Goal: Task Accomplishment & Management: Manage account settings

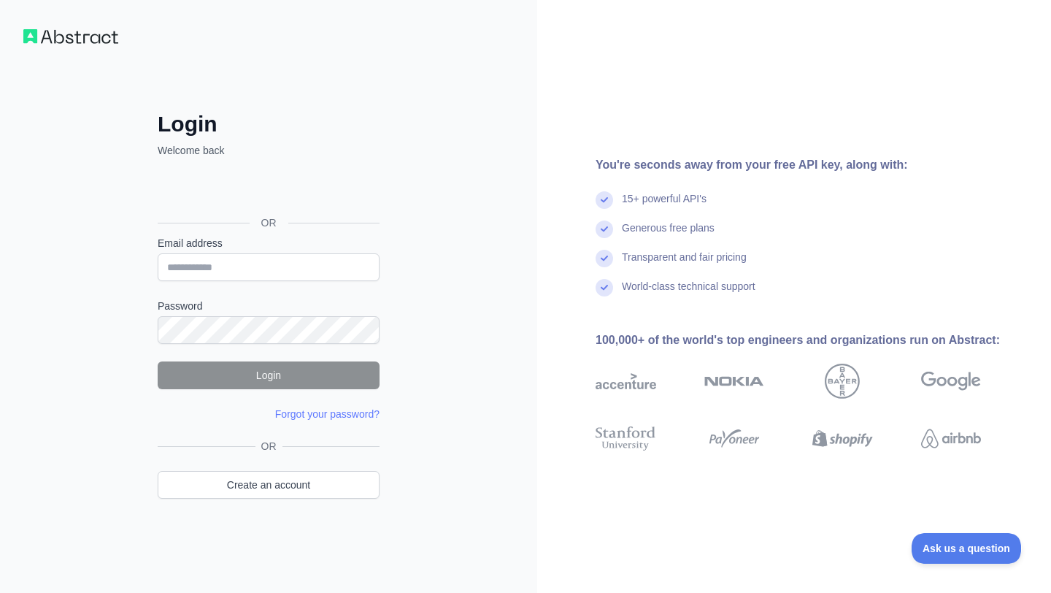
type input "**********"
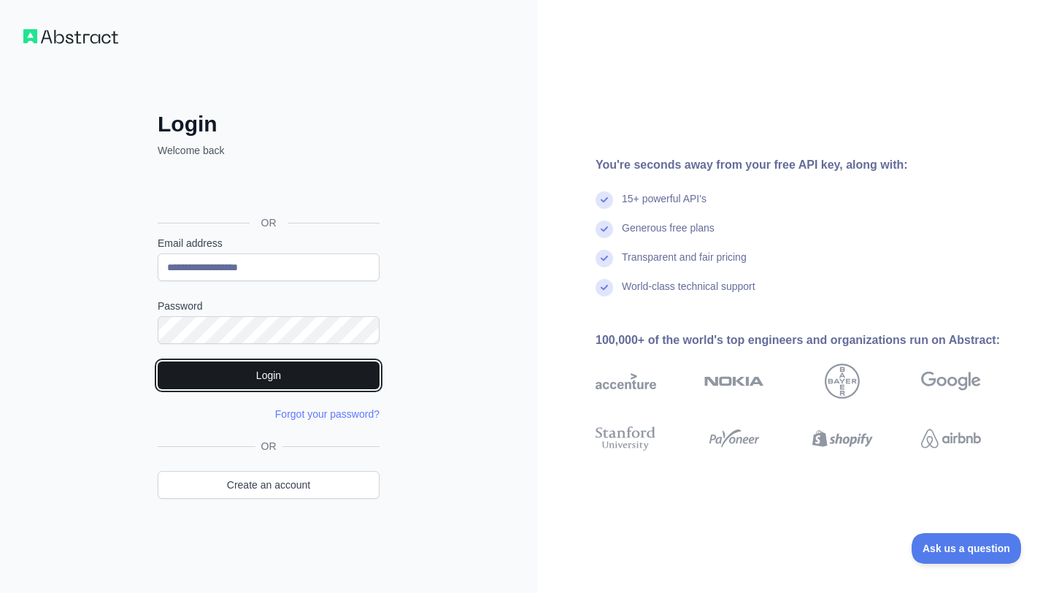
click at [293, 372] on button "Login" at bounding box center [269, 375] width 222 height 28
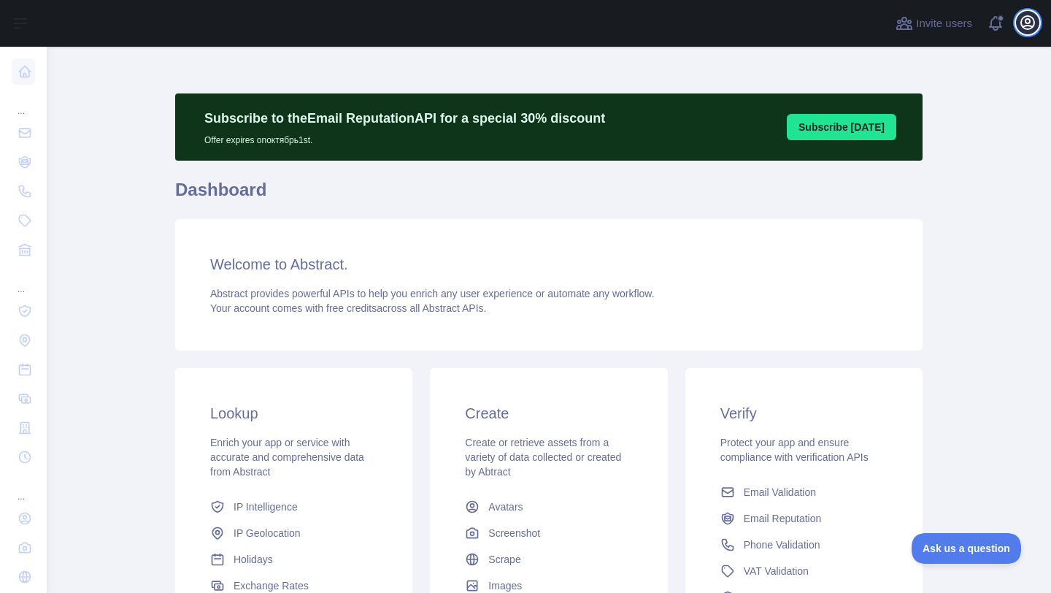
click at [1023, 23] on icon "button" at bounding box center [1028, 23] width 18 height 18
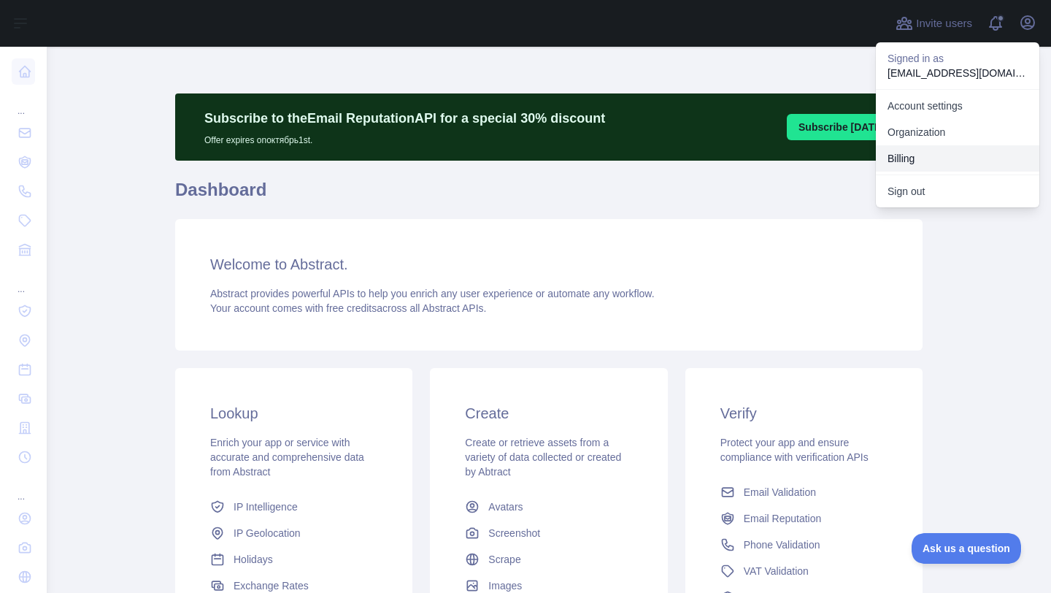
click at [951, 150] on button "Billing" at bounding box center [957, 158] width 163 height 26
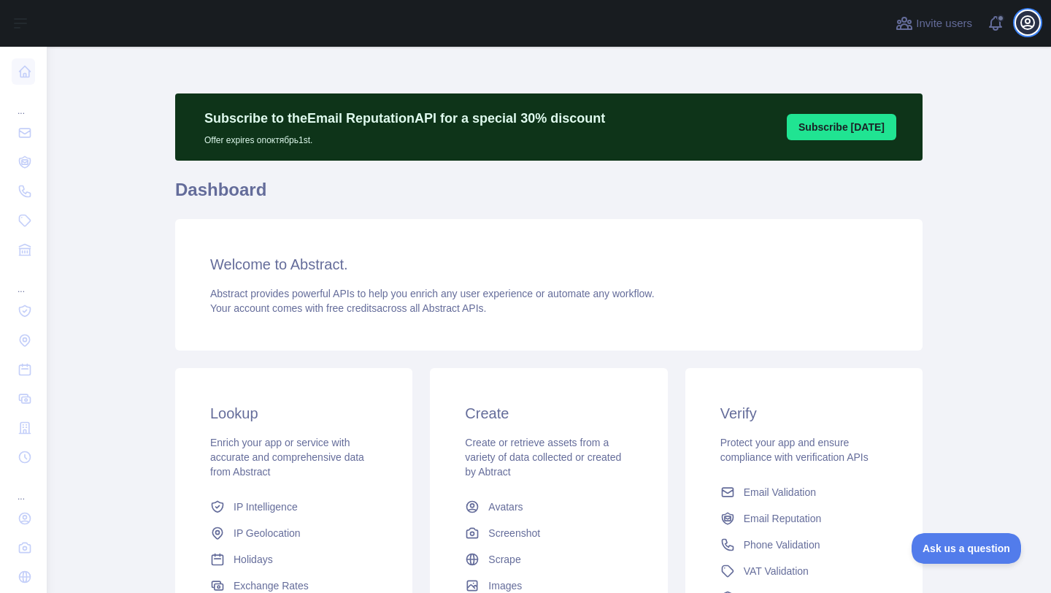
click at [1029, 28] on icon "button" at bounding box center [1027, 22] width 13 height 13
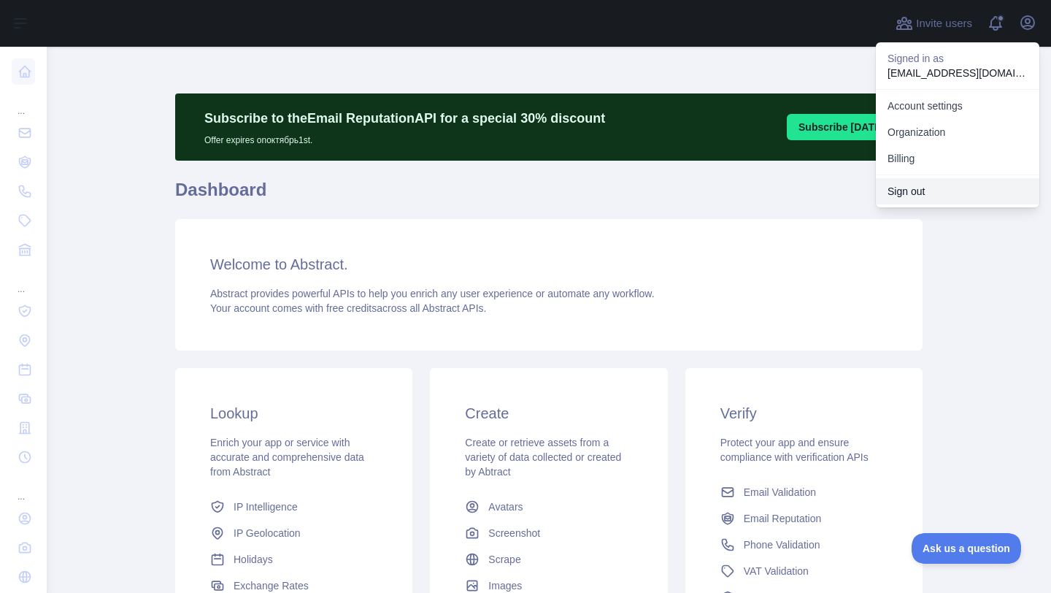
click at [919, 188] on button "Sign out" at bounding box center [957, 191] width 163 height 26
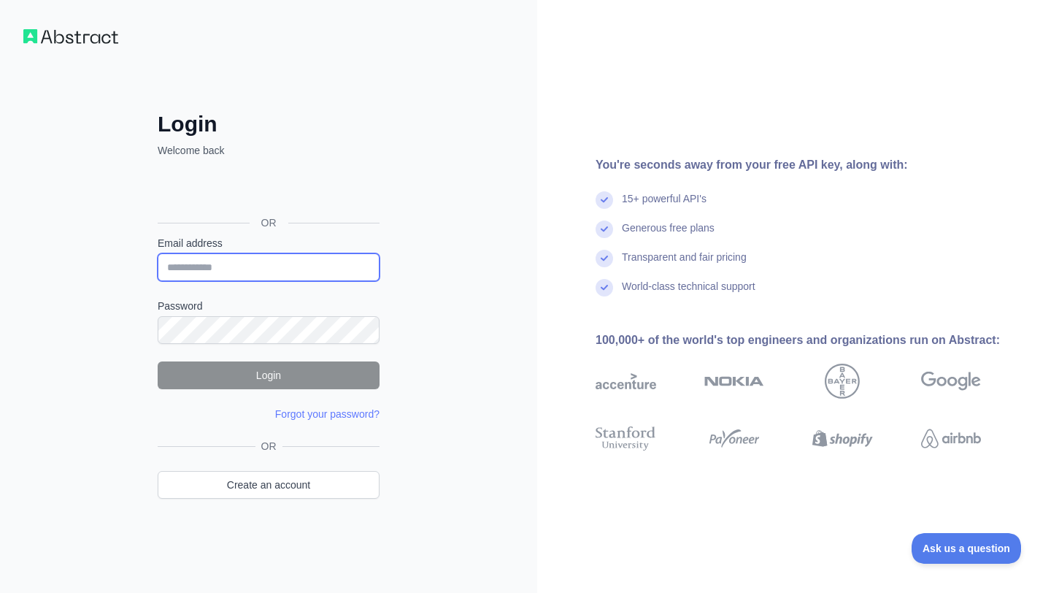
click at [250, 270] on input "Email address" at bounding box center [269, 267] width 222 height 28
type input "**********"
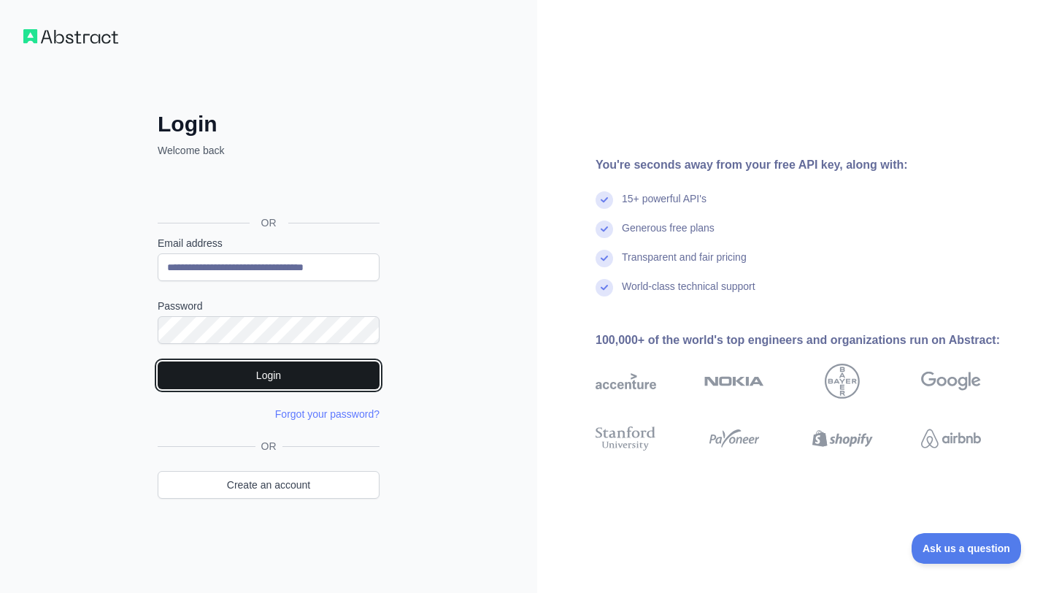
click at [262, 369] on button "Login" at bounding box center [269, 375] width 222 height 28
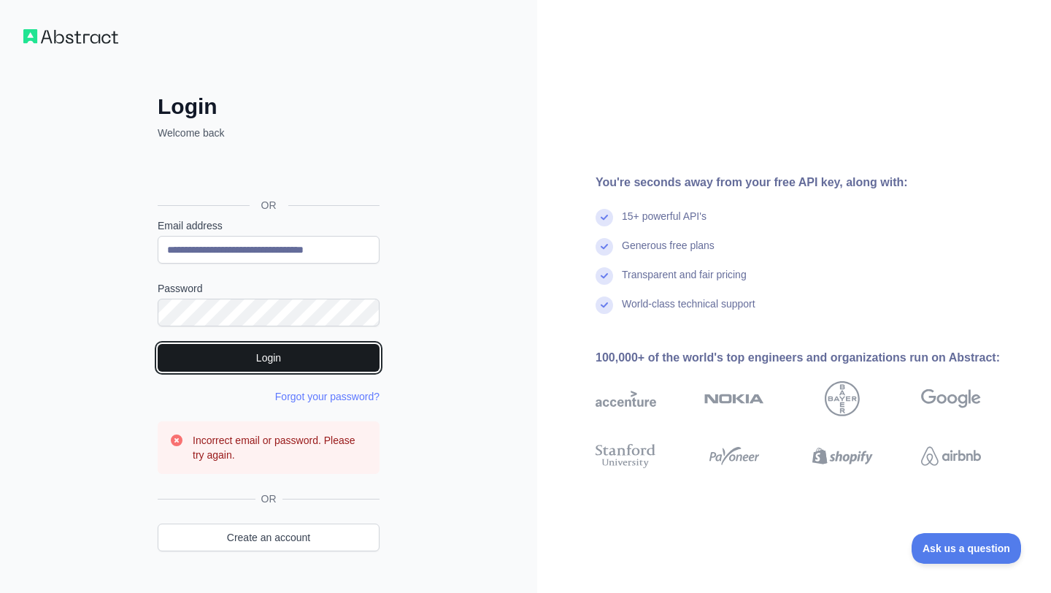
click at [269, 359] on button "Login" at bounding box center [269, 358] width 222 height 28
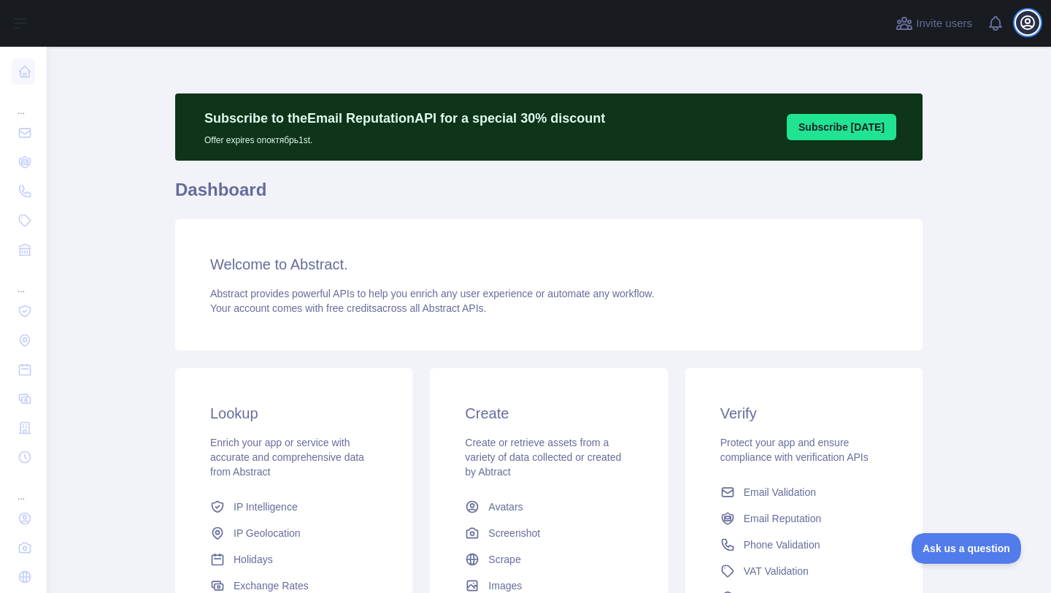
click at [1028, 24] on icon "button" at bounding box center [1028, 23] width 18 height 18
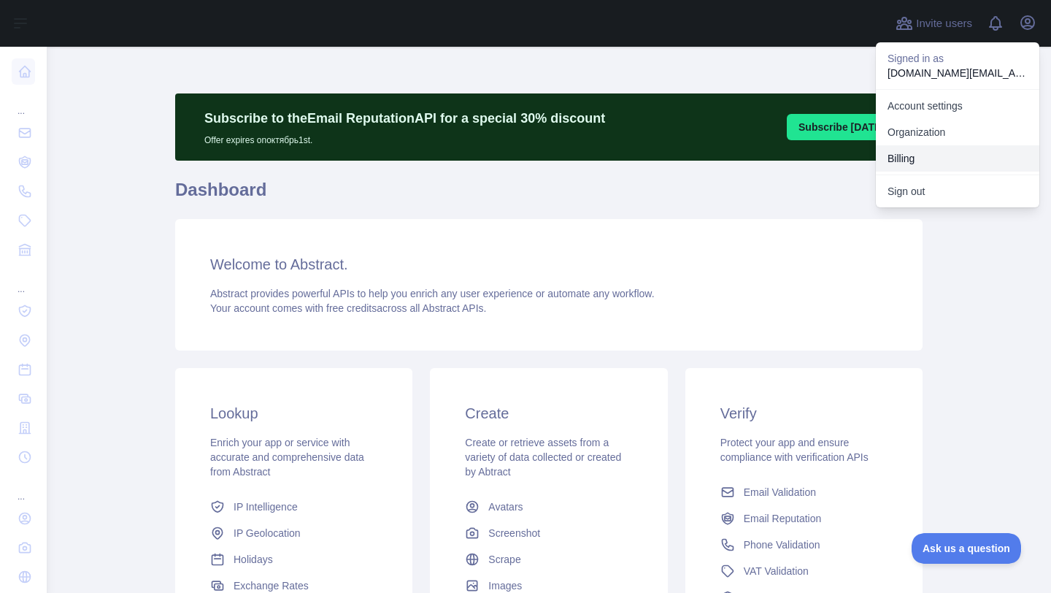
click at [925, 158] on button "Billing" at bounding box center [957, 158] width 163 height 26
